Goal: Task Accomplishment & Management: Complete application form

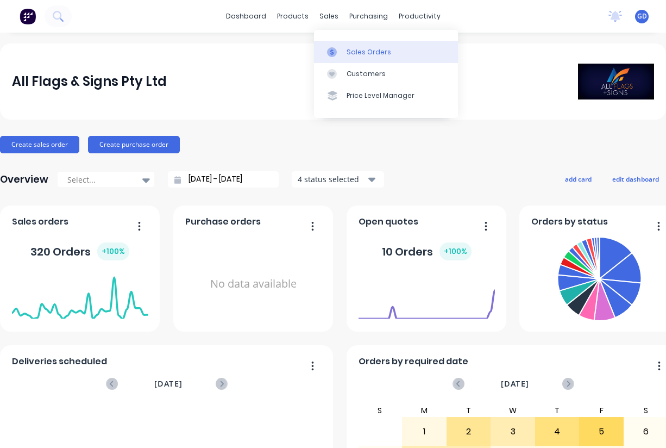
click at [357, 51] on div "Sales Orders" at bounding box center [369, 52] width 45 height 10
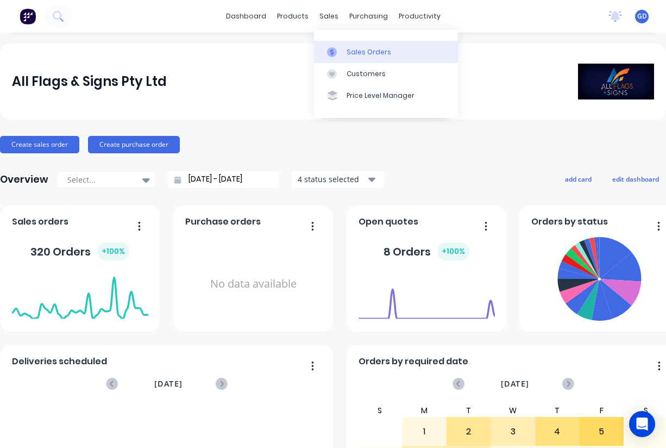
click at [360, 53] on div "Sales Orders" at bounding box center [369, 52] width 45 height 10
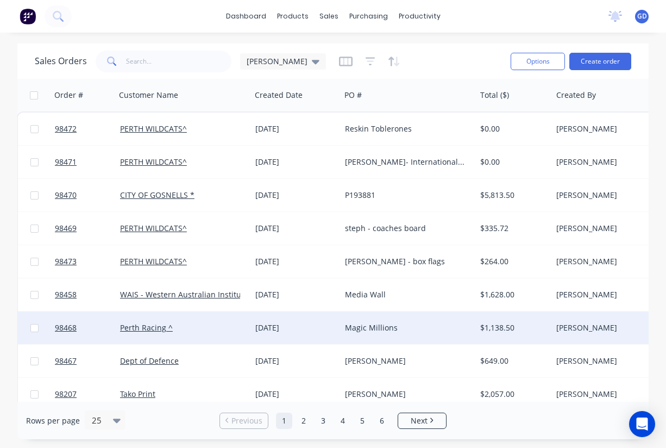
scroll to position [0, 1]
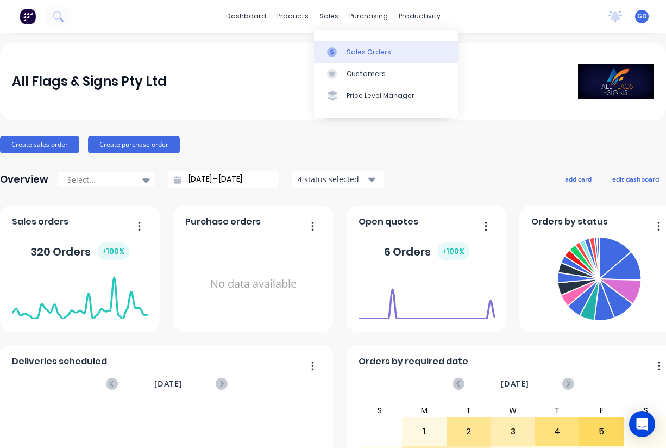
click at [362, 53] on div "Sales Orders" at bounding box center [369, 52] width 45 height 10
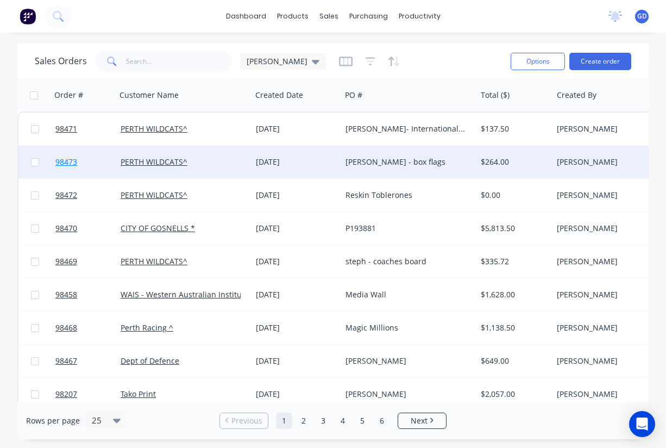
click at [65, 165] on span "98473" at bounding box center [66, 161] width 22 height 11
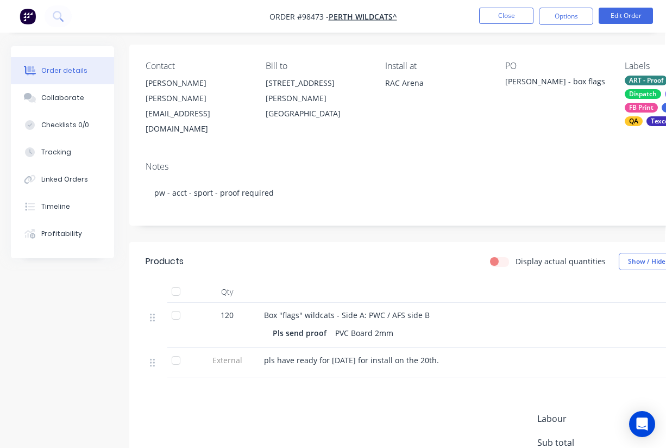
scroll to position [0, 1]
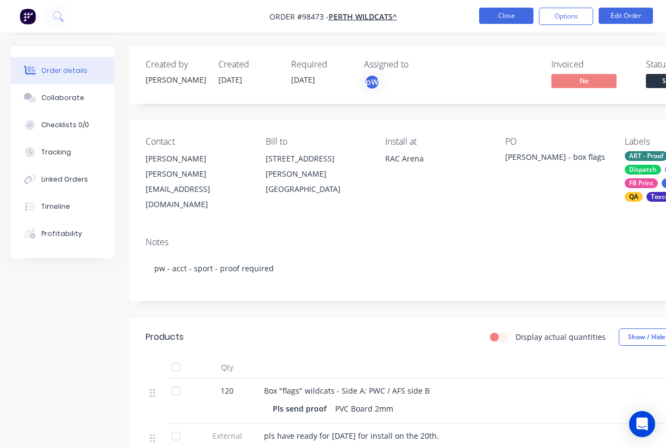
click at [501, 16] on button "Close" at bounding box center [506, 16] width 54 height 16
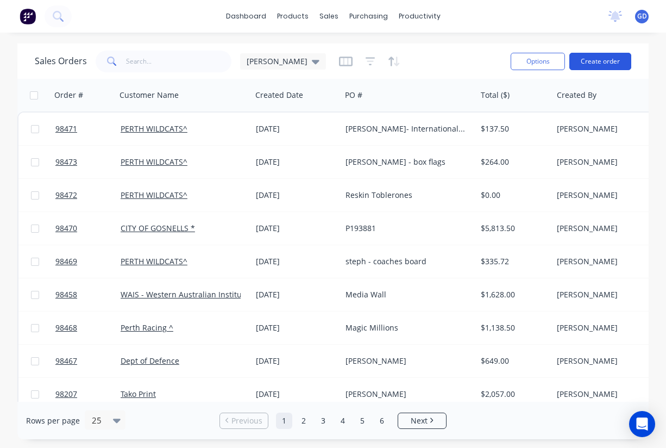
click at [588, 62] on button "Create order" at bounding box center [600, 61] width 62 height 17
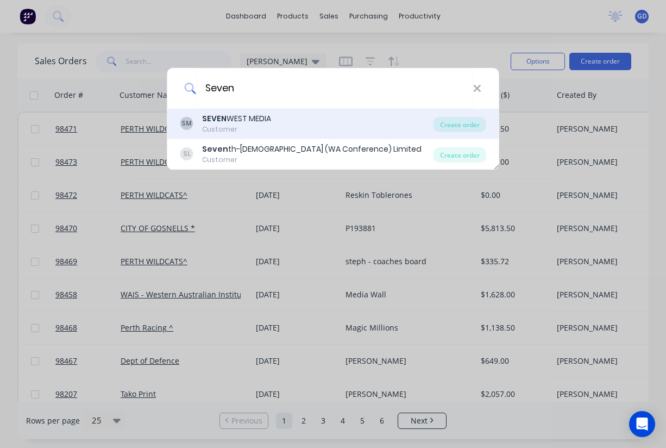
type input "Seven"
click at [270, 118] on div "SEVEN WEST MEDIA" at bounding box center [236, 118] width 69 height 11
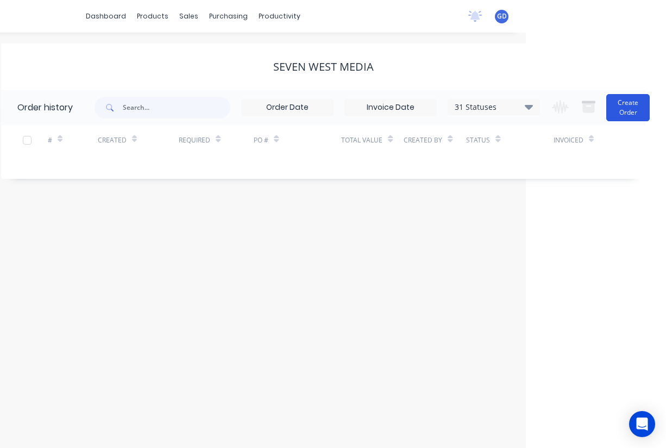
scroll to position [0, 140]
click at [621, 112] on button "Create Order" at bounding box center [627, 107] width 43 height 27
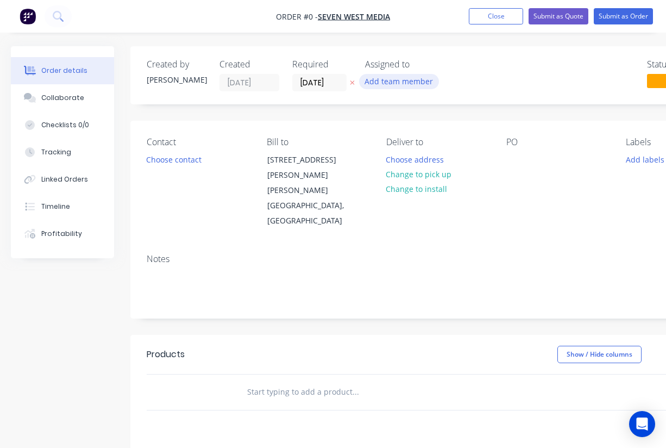
click at [401, 83] on button "Add team member" at bounding box center [399, 81] width 80 height 15
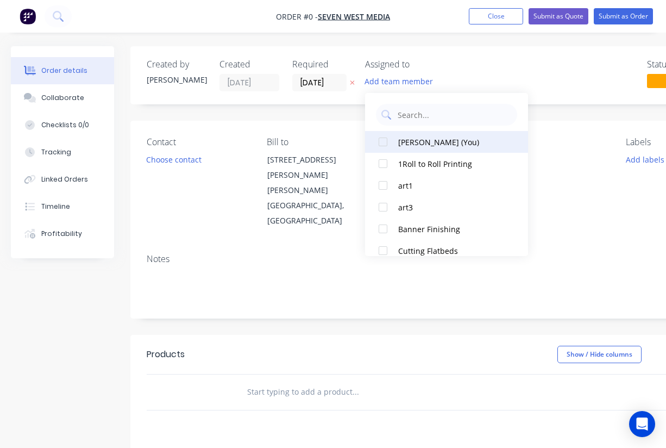
click at [385, 143] on div at bounding box center [383, 142] width 22 height 22
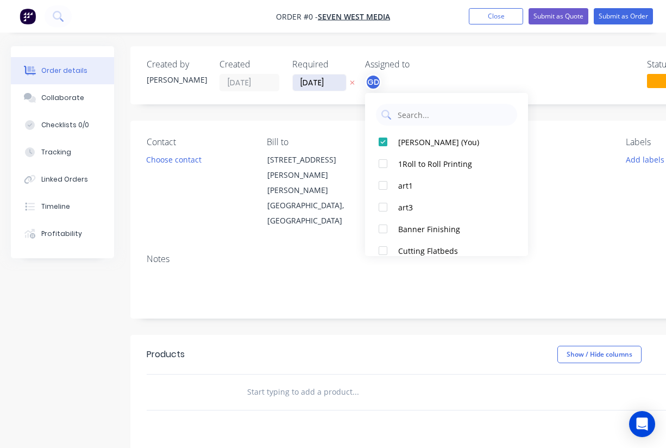
click at [318, 80] on div "Order details Collaborate Checklists 0/0 Tracking Linked Orders Timeline Profit…" at bounding box center [377, 366] width 755 height 641
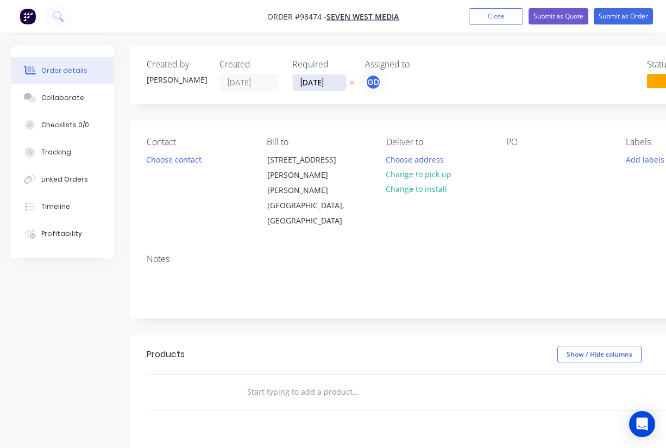
click at [318, 80] on input "05/09/25" at bounding box center [319, 82] width 53 height 16
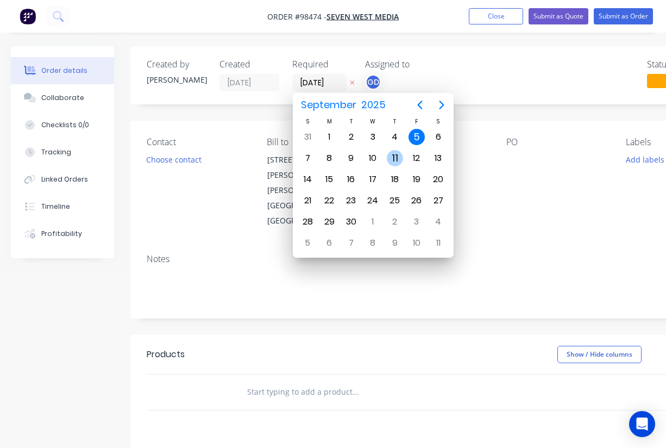
click at [392, 161] on div "11" at bounding box center [395, 158] width 16 height 16
type input "11/09/25"
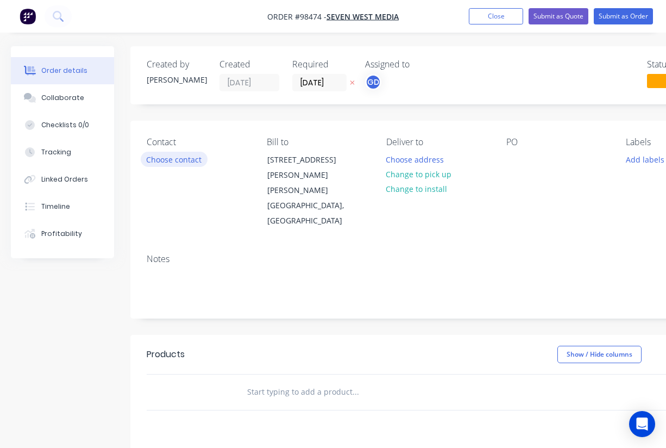
click at [182, 161] on button "Choose contact" at bounding box center [174, 159] width 67 height 15
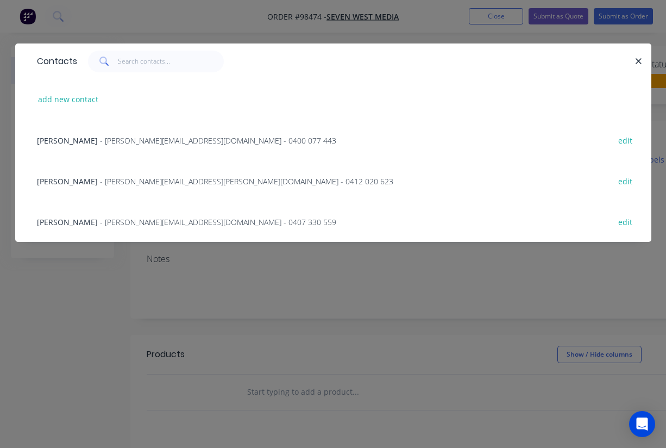
click at [53, 184] on span "Briana Demaio" at bounding box center [67, 181] width 61 height 10
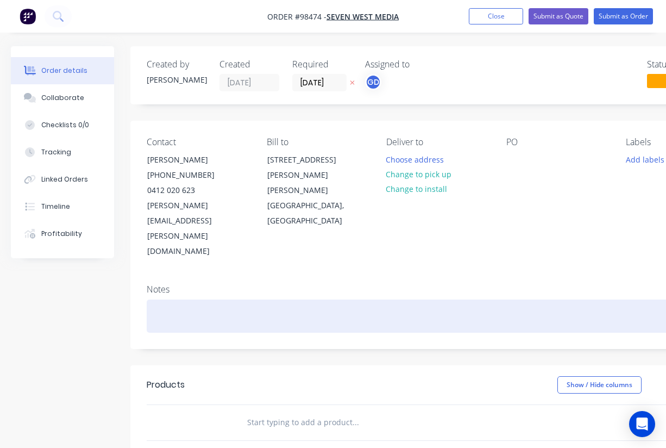
click at [158, 299] on div at bounding box center [438, 315] width 582 height 33
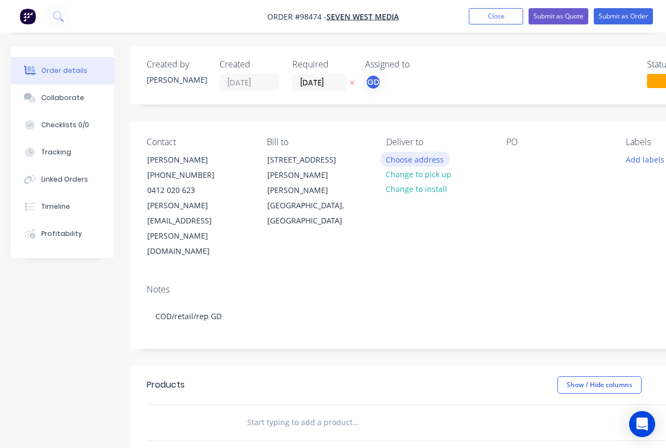
click at [401, 159] on button "Choose address" at bounding box center [415, 159] width 70 height 15
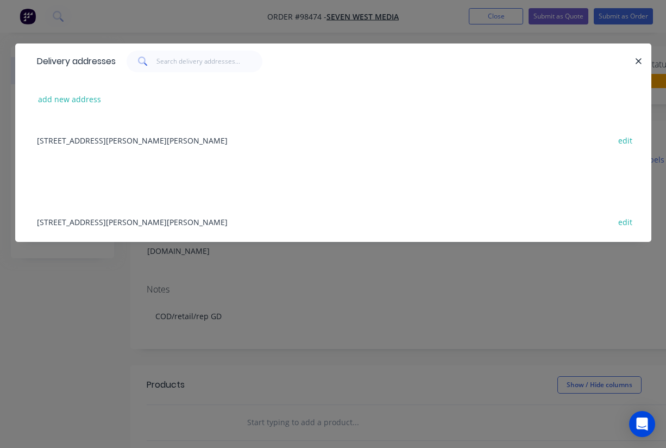
click at [103, 144] on div "50 HASLER RD, OSBORNE PARK, Western Australia, Australia, 6017 edit" at bounding box center [333, 139] width 603 height 41
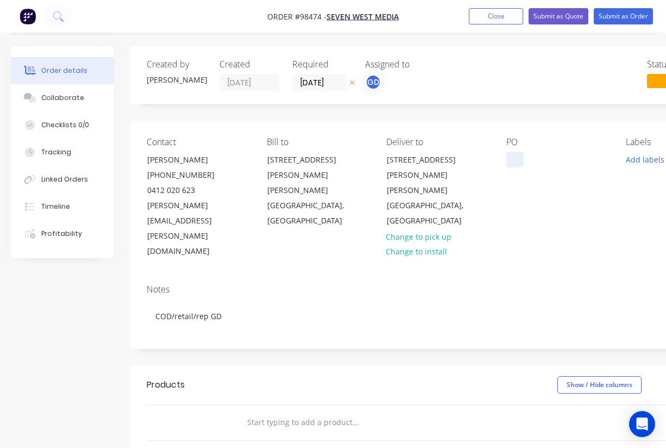
click at [513, 160] on div at bounding box center [514, 160] width 17 height 16
click at [515, 204] on div "PO Bri" at bounding box center [557, 198] width 103 height 122
click at [640, 160] on button "Add labels" at bounding box center [645, 159] width 50 height 15
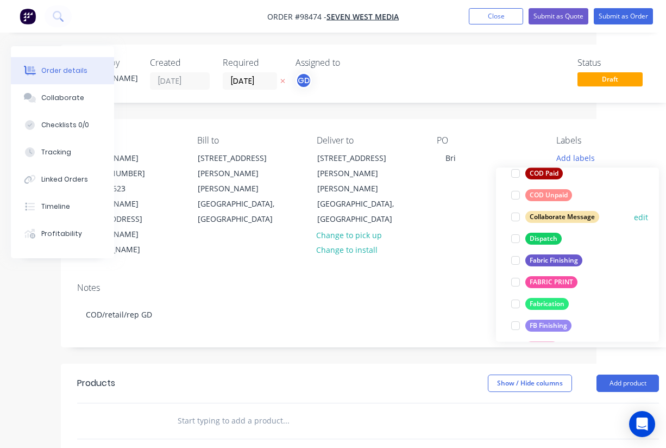
scroll to position [154, 0]
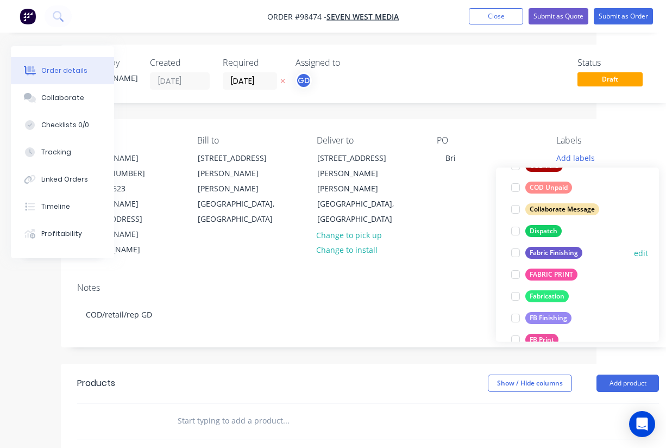
click at [552, 254] on div "Fabric Finishing" at bounding box center [553, 253] width 57 height 12
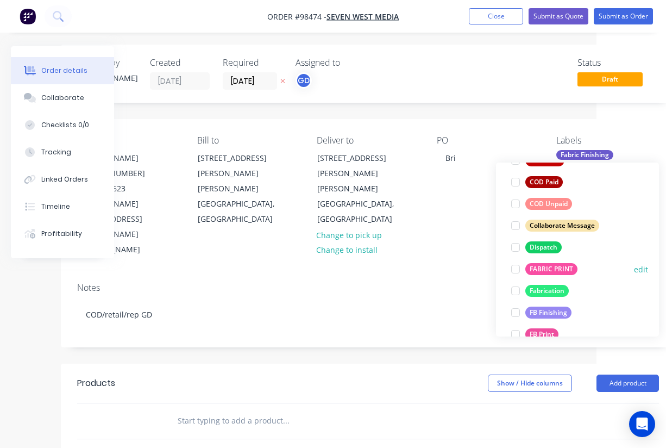
click at [551, 266] on div "FABRIC PRINT" at bounding box center [551, 269] width 52 height 12
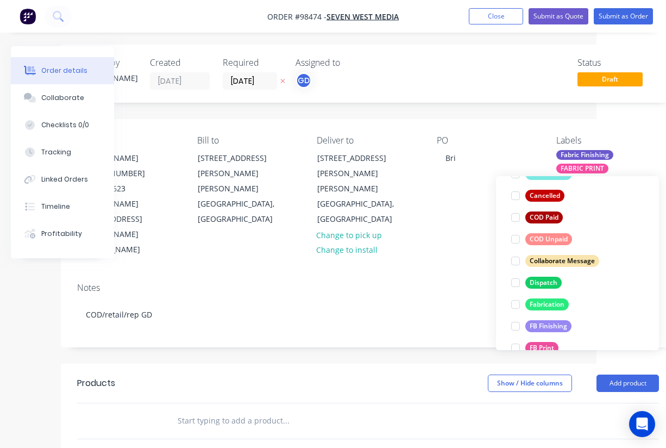
click at [442, 282] on div "Notes" at bounding box center [368, 287] width 582 height 10
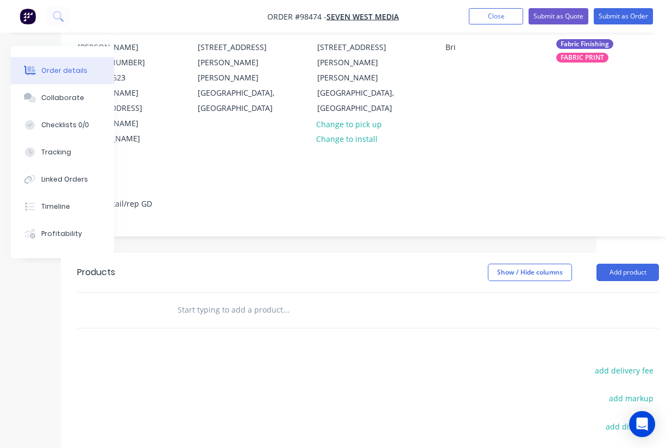
scroll to position [119, 70]
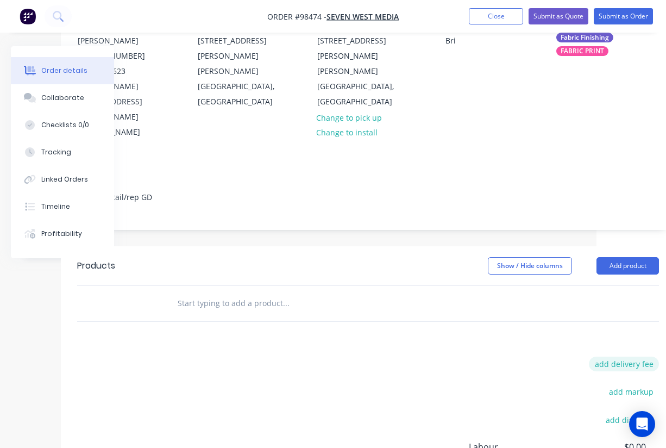
click at [628, 356] on button "add delivery fee" at bounding box center [624, 363] width 70 height 15
type input "55"
click at [442, 293] on div "Products Show / Hide columns Add product Delivery fee Delivery fee Delivery fee…" at bounding box center [368, 412] width 614 height 333
click at [233, 292] on input "text" at bounding box center [285, 303] width 217 height 22
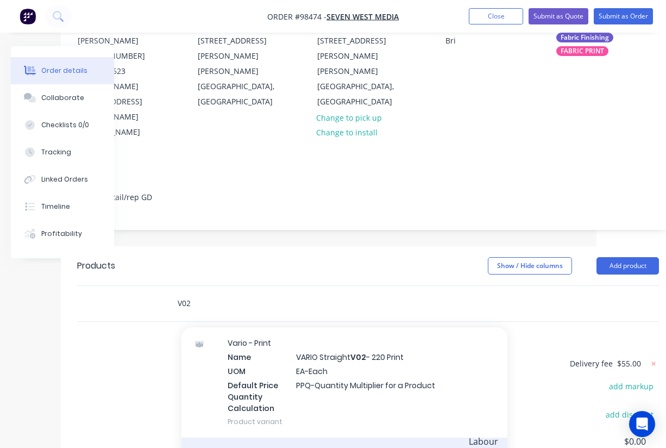
scroll to position [1029, 0]
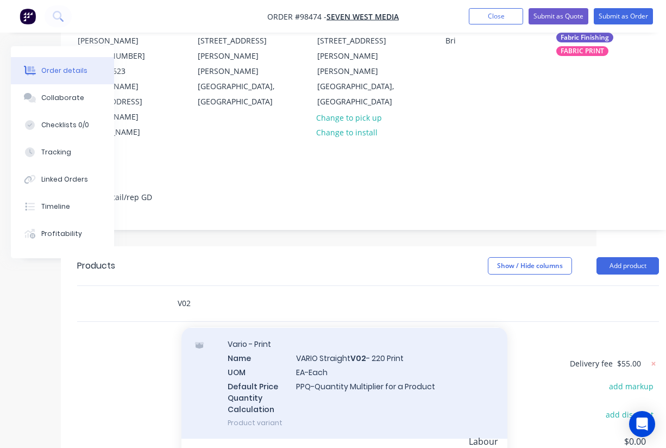
type input "V02"
click at [342, 328] on div "Vario - Print Name VARIO Straight V02 - 220 Print UOM EA-Each Default Price Qua…" at bounding box center [344, 383] width 326 height 110
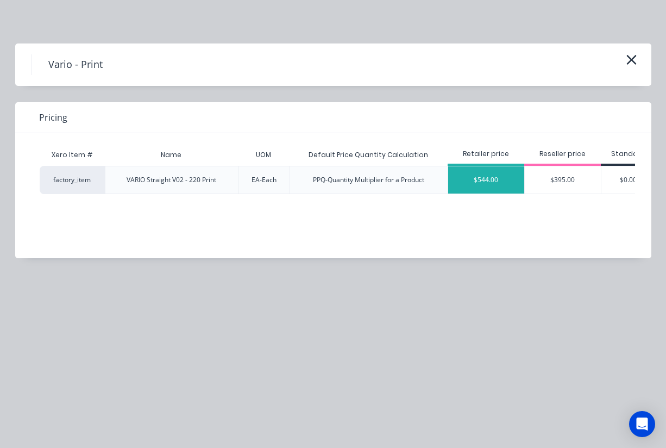
click at [494, 180] on div "$544.00" at bounding box center [486, 179] width 76 height 27
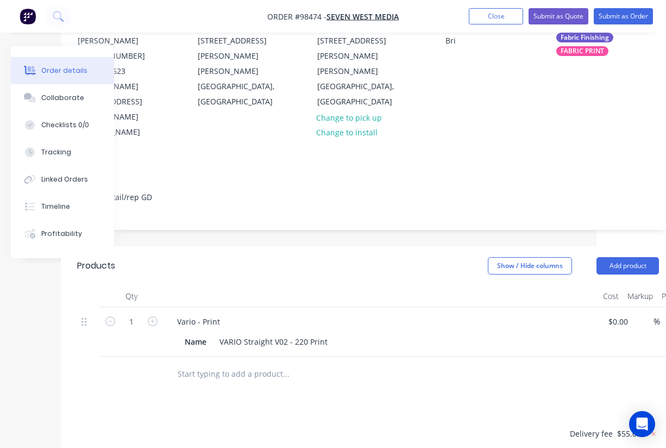
click at [386, 285] on div at bounding box center [381, 296] width 435 height 22
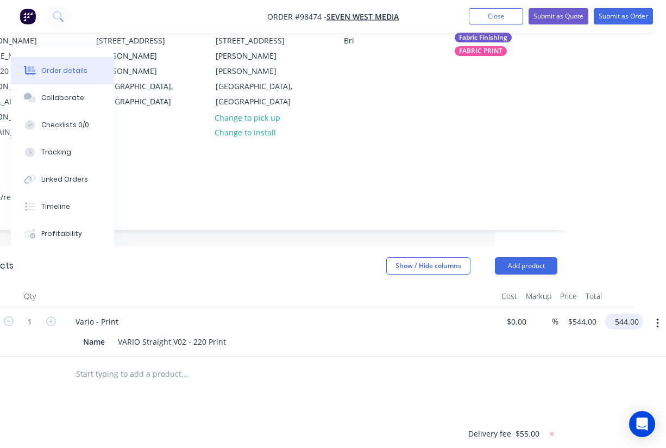
click at [624, 313] on input "544.00" at bounding box center [626, 321] width 34 height 16
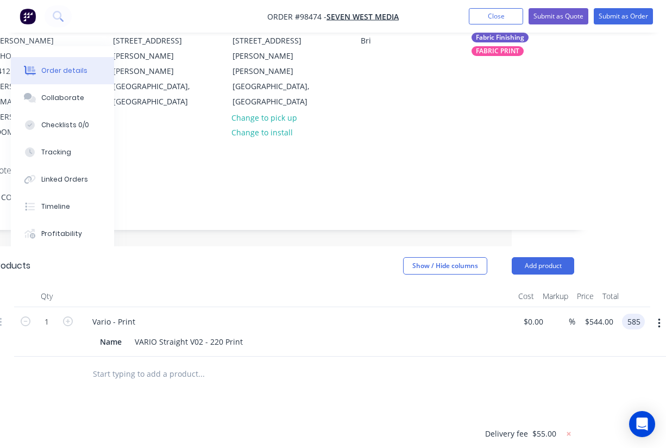
type input "$585.00"
click at [323, 285] on div at bounding box center [296, 296] width 435 height 22
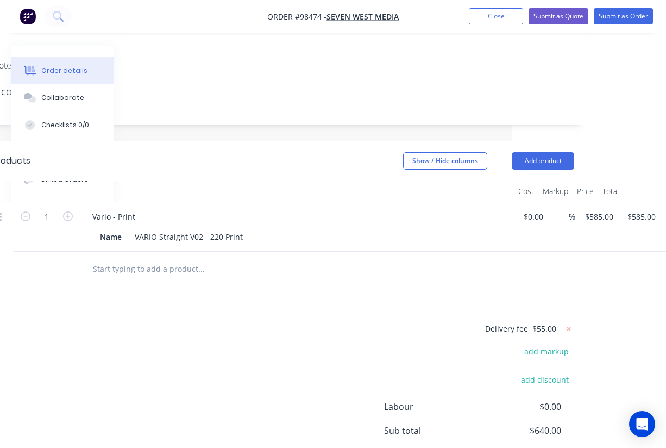
scroll to position [221, 154]
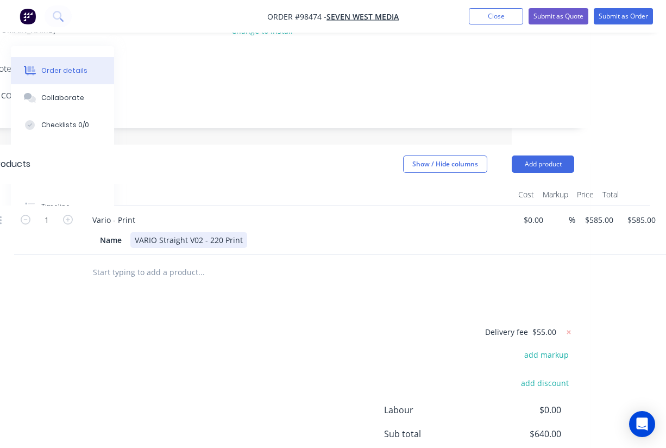
click at [250, 232] on div "Name VARIO Straight V02 - 220 Print" at bounding box center [295, 240] width 398 height 16
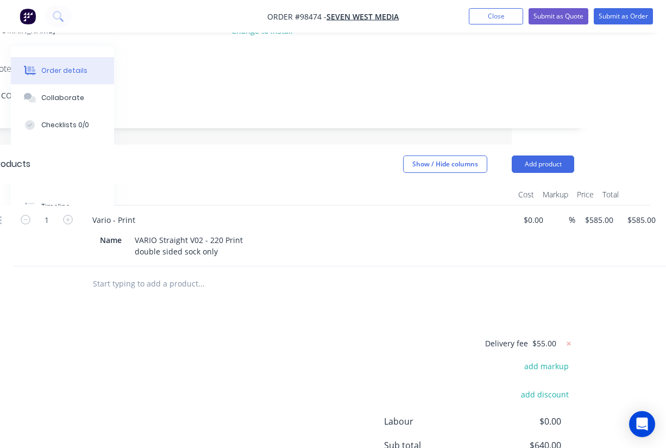
click at [285, 273] on input "text" at bounding box center [200, 284] width 217 height 22
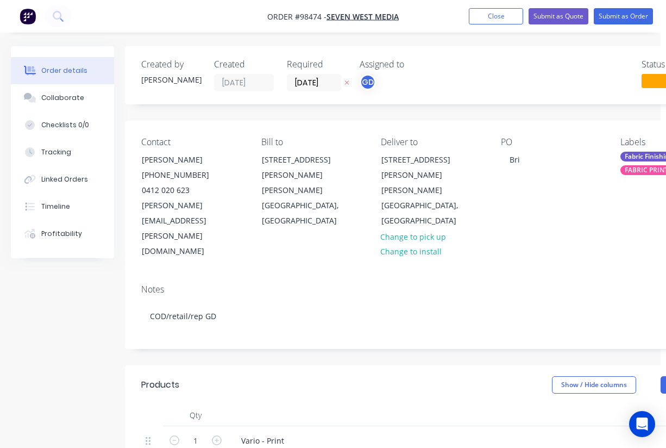
scroll to position [0, 0]
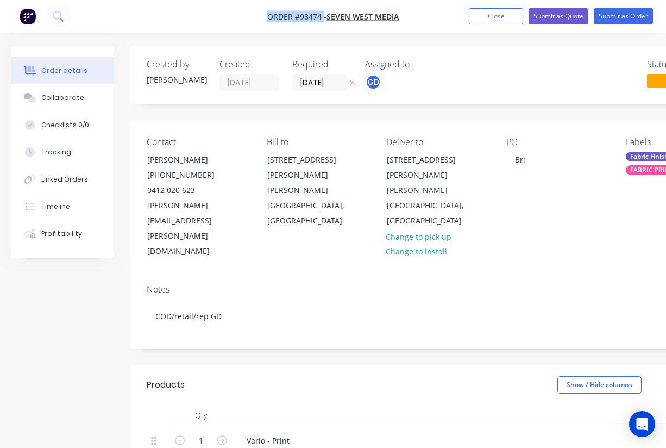
drag, startPoint x: 262, startPoint y: 13, endPoint x: 322, endPoint y: 17, distance: 59.9
click at [322, 17] on nav "Order #98474 - SEVEN WEST MEDIA Add product Close Submit as Quote Submit as Ord…" at bounding box center [333, 16] width 666 height 33
copy span "Order #98474"
click at [490, 16] on button "Close" at bounding box center [496, 16] width 54 height 16
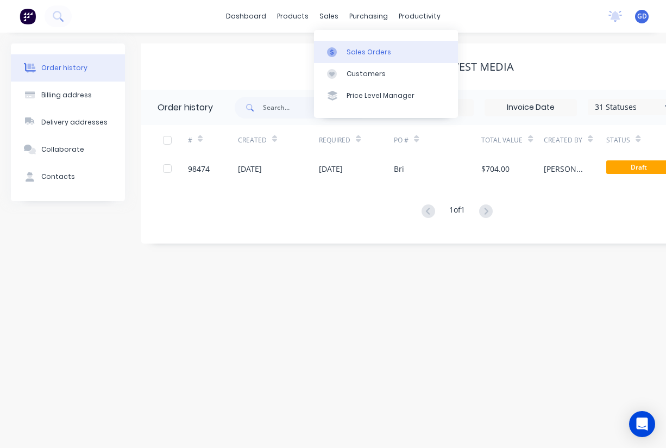
click at [354, 53] on div "Sales Orders" at bounding box center [369, 52] width 45 height 10
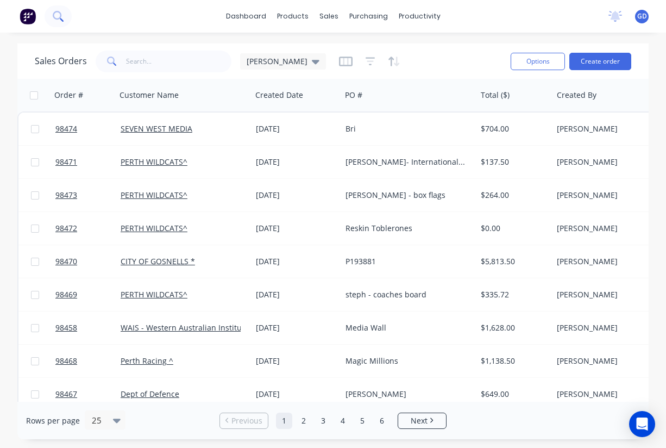
click at [56, 17] on icon at bounding box center [58, 16] width 10 height 10
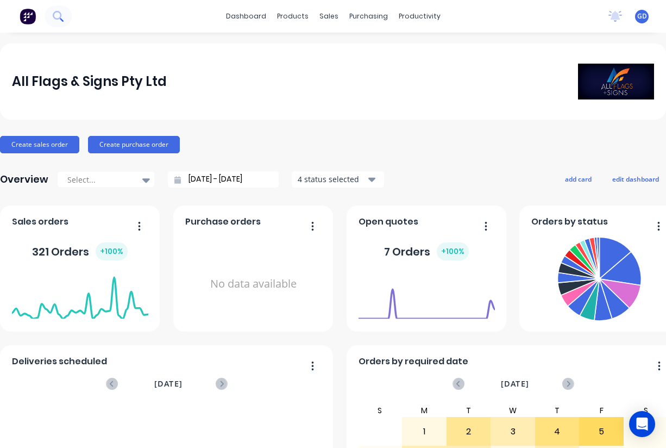
click at [61, 13] on icon at bounding box center [58, 16] width 10 height 10
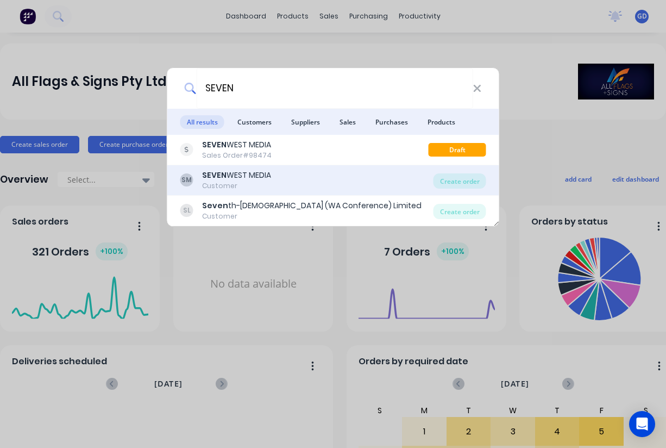
type input "SEVEN"
click at [233, 178] on div "SEVEN WEST MEDIA" at bounding box center [236, 174] width 69 height 11
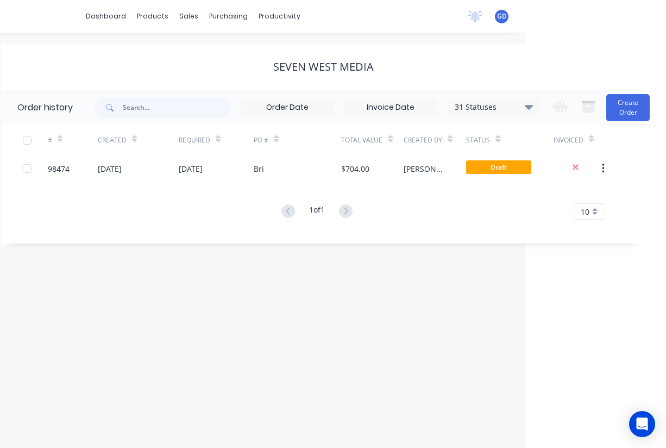
scroll to position [0, 140]
click at [527, 106] on icon at bounding box center [529, 106] width 8 height 5
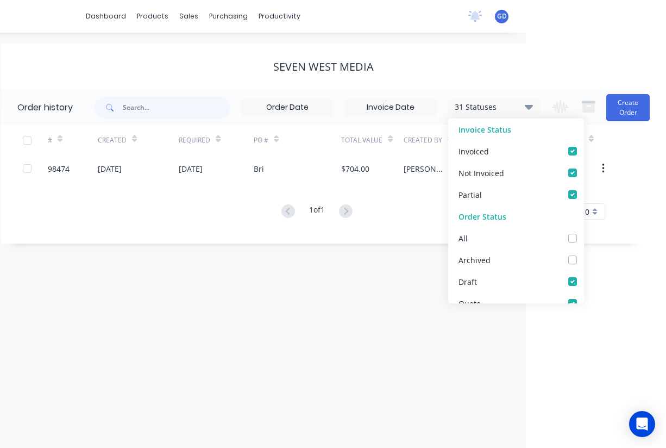
click at [583, 232] on label at bounding box center [583, 232] width 0 height 0
click at [583, 237] on input "checkbox" at bounding box center [587, 237] width 9 height 10
checkbox input "true"
click at [163, 235] on div "Order history 32 Statuses Invoice Status Invoiced Not Invoiced Partial Order St…" at bounding box center [323, 167] width 644 height 154
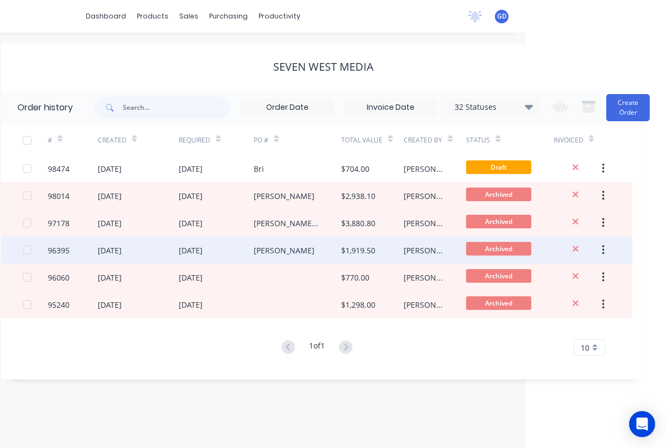
click at [69, 248] on div "96395" at bounding box center [59, 249] width 22 height 11
